Goal: Transaction & Acquisition: Purchase product/service

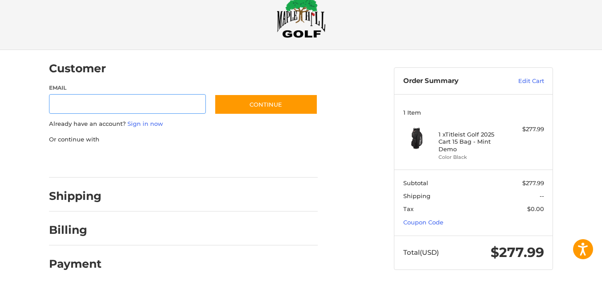
scroll to position [23, 0]
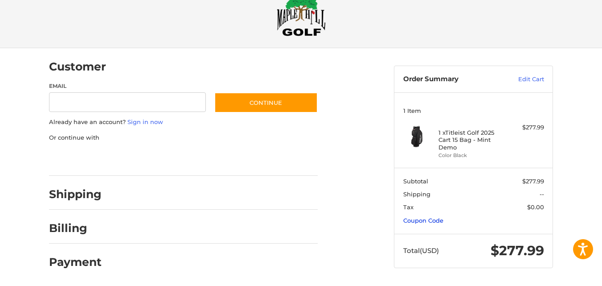
click at [436, 218] on link "Coupon Code" at bounding box center [423, 220] width 40 height 7
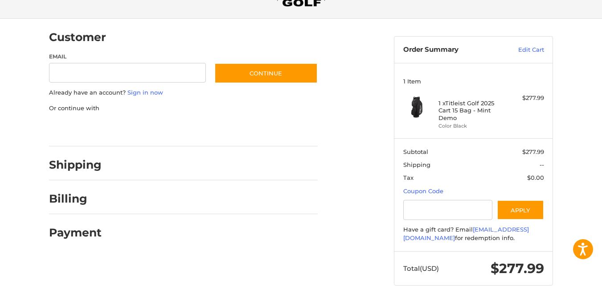
scroll to position [70, 0]
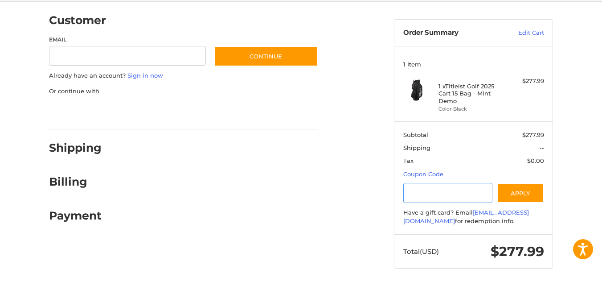
click at [413, 193] on input "Gift Certificate or Coupon Code" at bounding box center [448, 193] width 90 height 20
type input "**********"
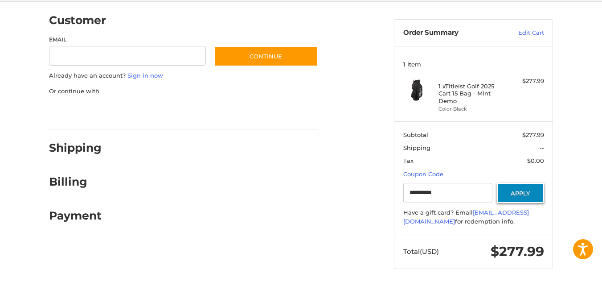
click at [529, 193] on button "Apply" at bounding box center [520, 193] width 47 height 20
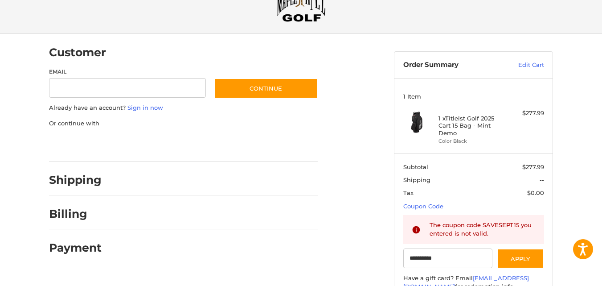
scroll to position [0, 0]
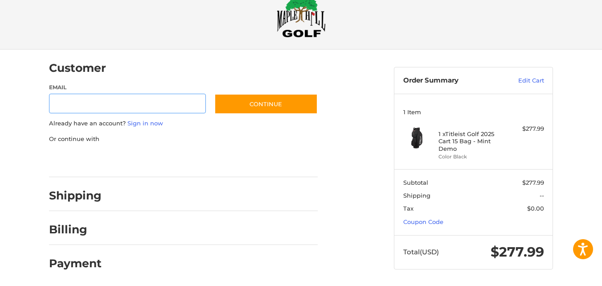
scroll to position [14, 0]
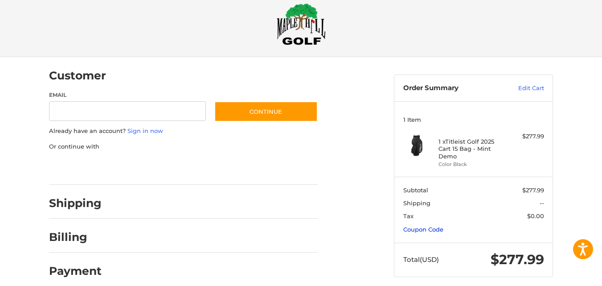
click at [432, 229] on link "Coupon Code" at bounding box center [423, 229] width 40 height 7
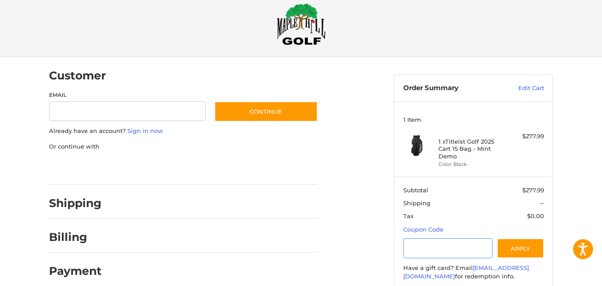
click at [424, 252] on input "Gift Certificate or Coupon Code" at bounding box center [448, 248] width 90 height 20
type input "*********"
click at [516, 245] on button "Apply" at bounding box center [520, 248] width 47 height 20
